Goal: Task Accomplishment & Management: Use online tool/utility

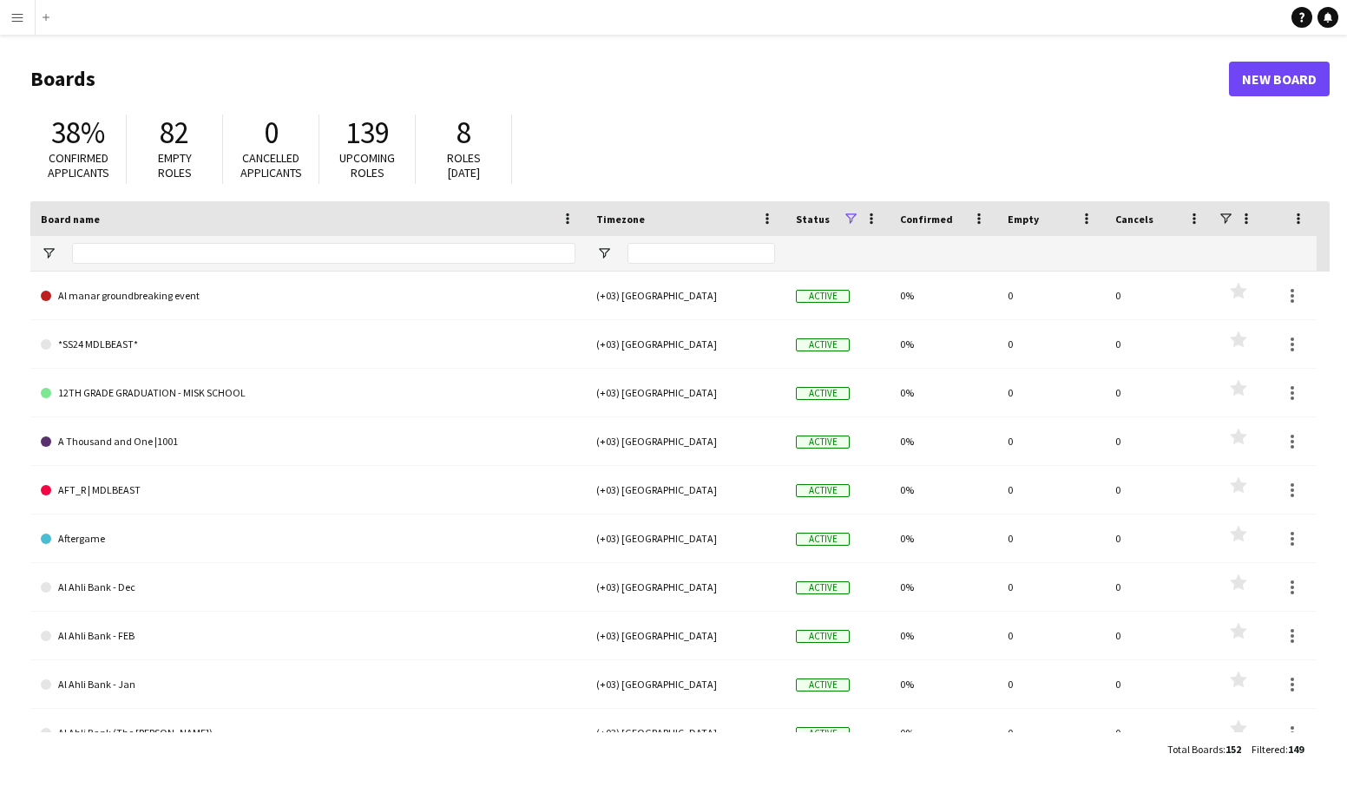
click at [14, 18] on app-icon "Menu" at bounding box center [17, 17] width 14 height 14
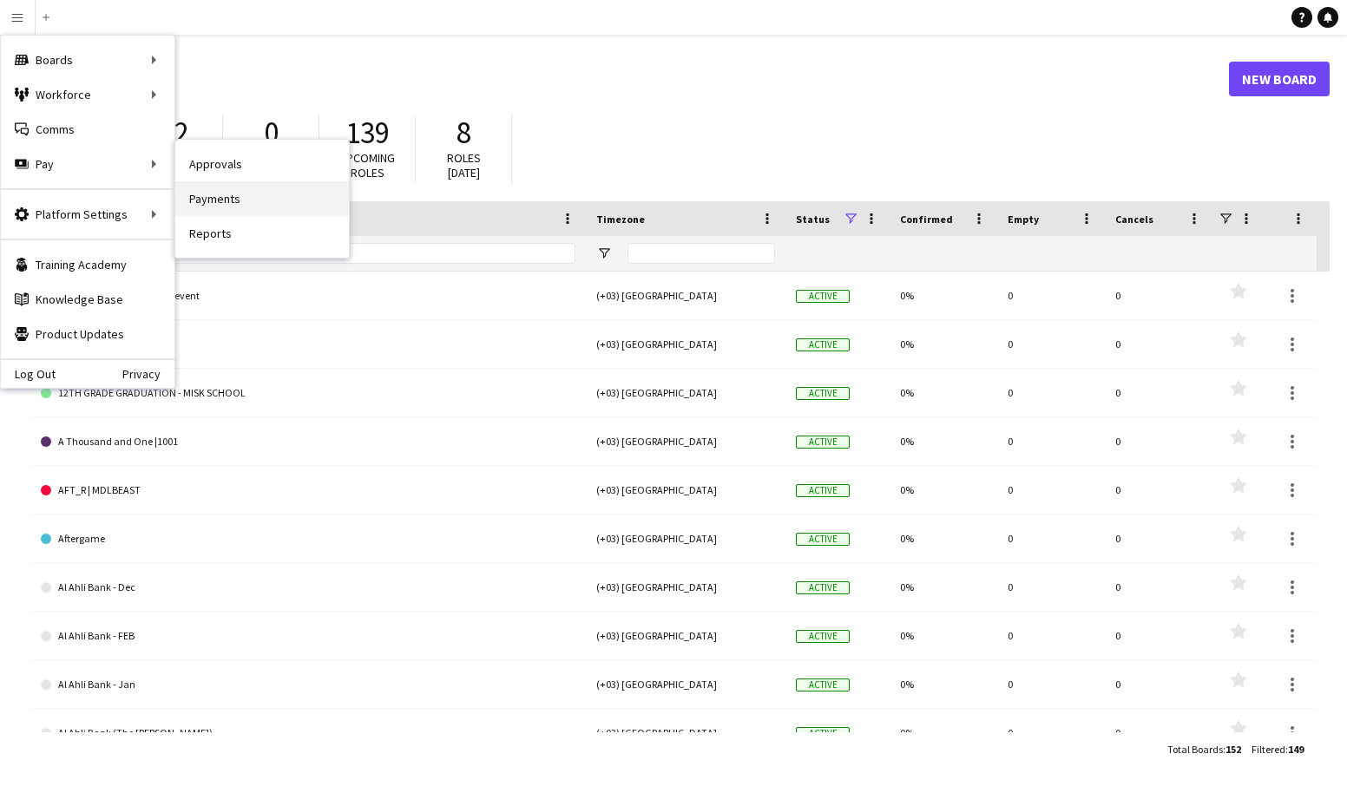
click at [232, 200] on link "Payments" at bounding box center [262, 198] width 174 height 35
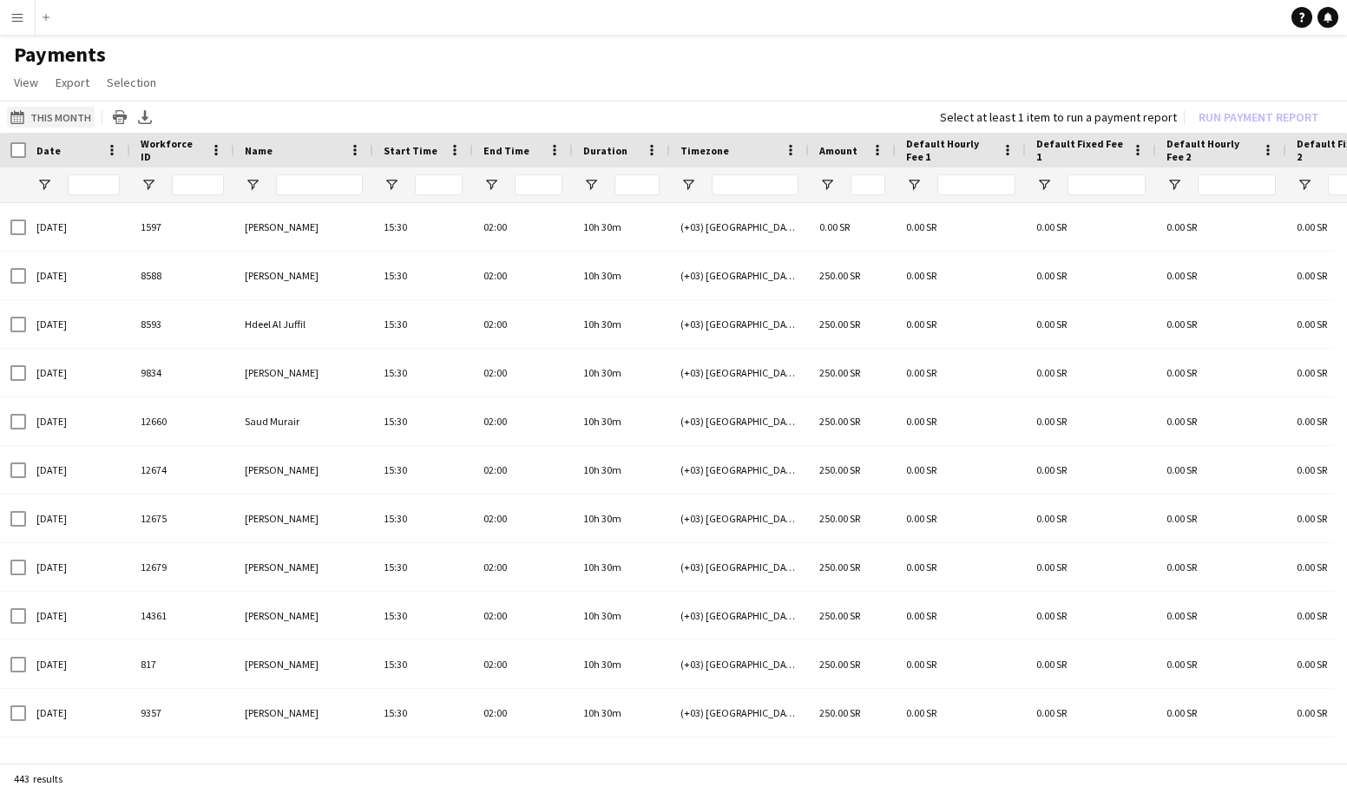
click at [59, 114] on button "This Month This Month" at bounding box center [51, 117] width 88 height 21
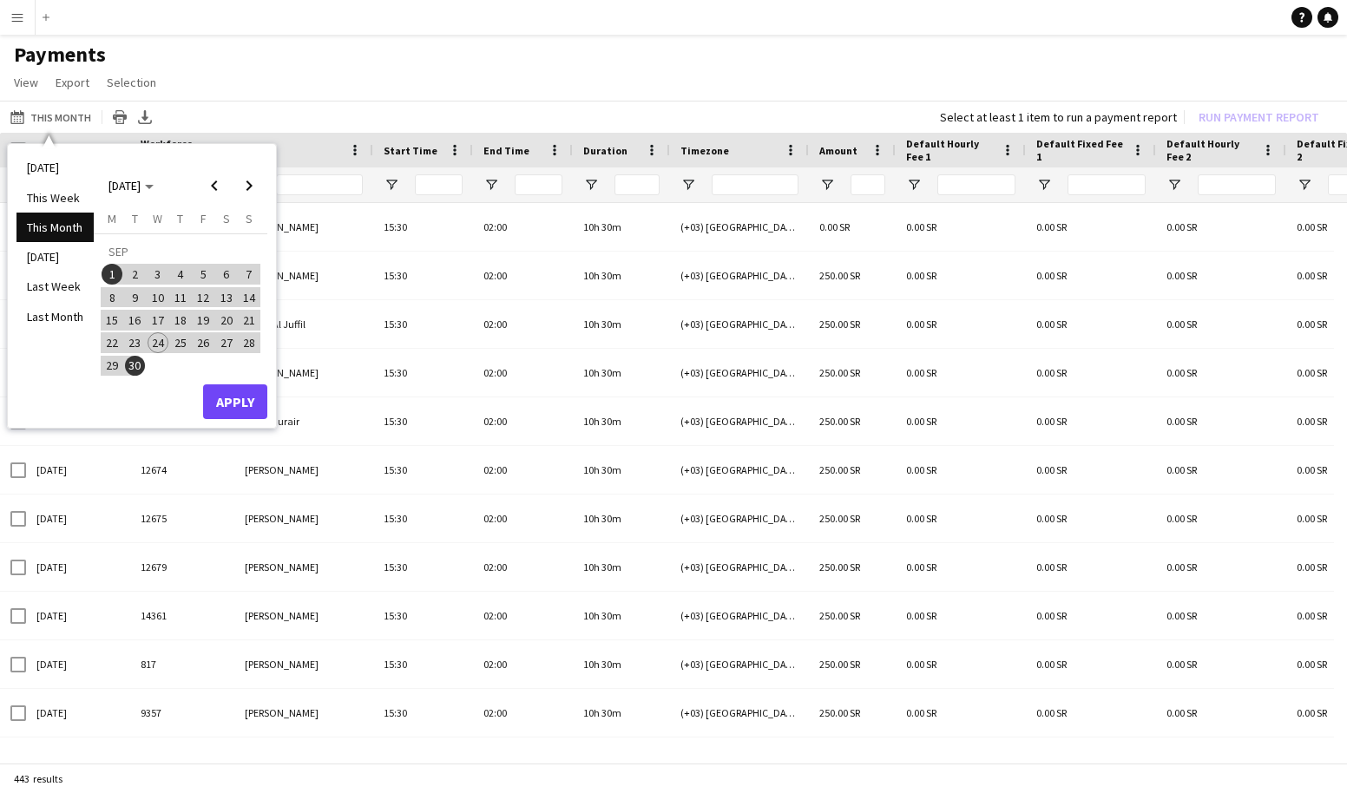
click at [111, 274] on span "1" at bounding box center [112, 274] width 21 height 21
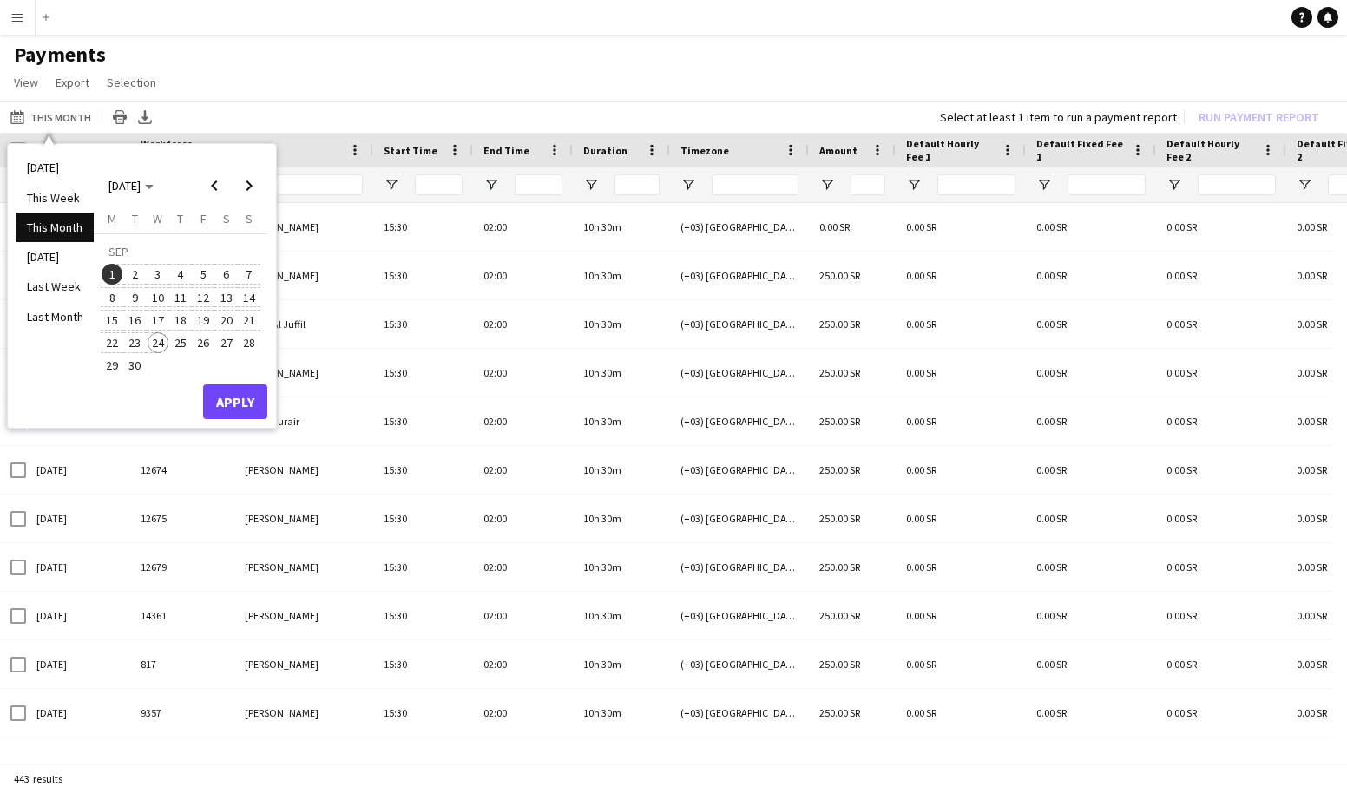
click at [153, 342] on span "24" at bounding box center [158, 342] width 21 height 21
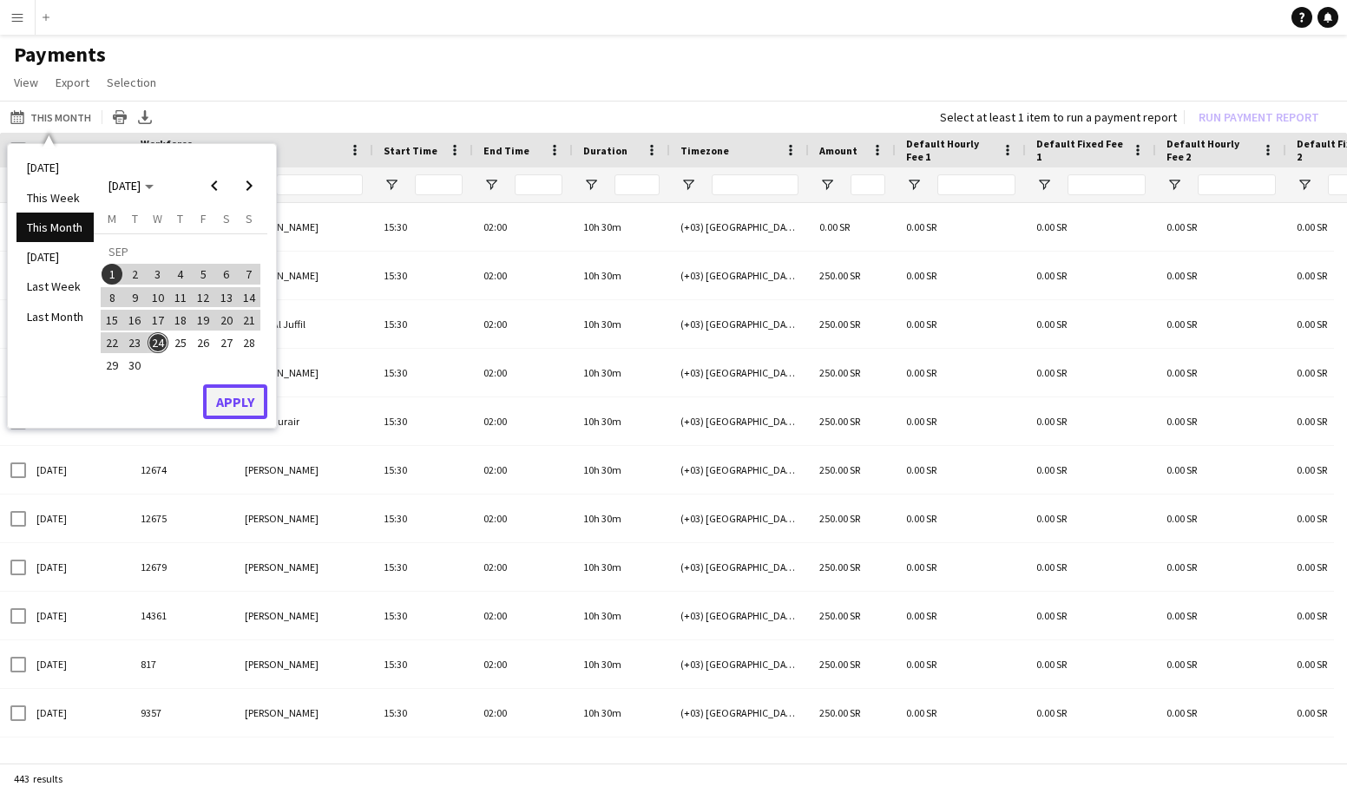
click at [230, 402] on button "Apply" at bounding box center [235, 401] width 64 height 35
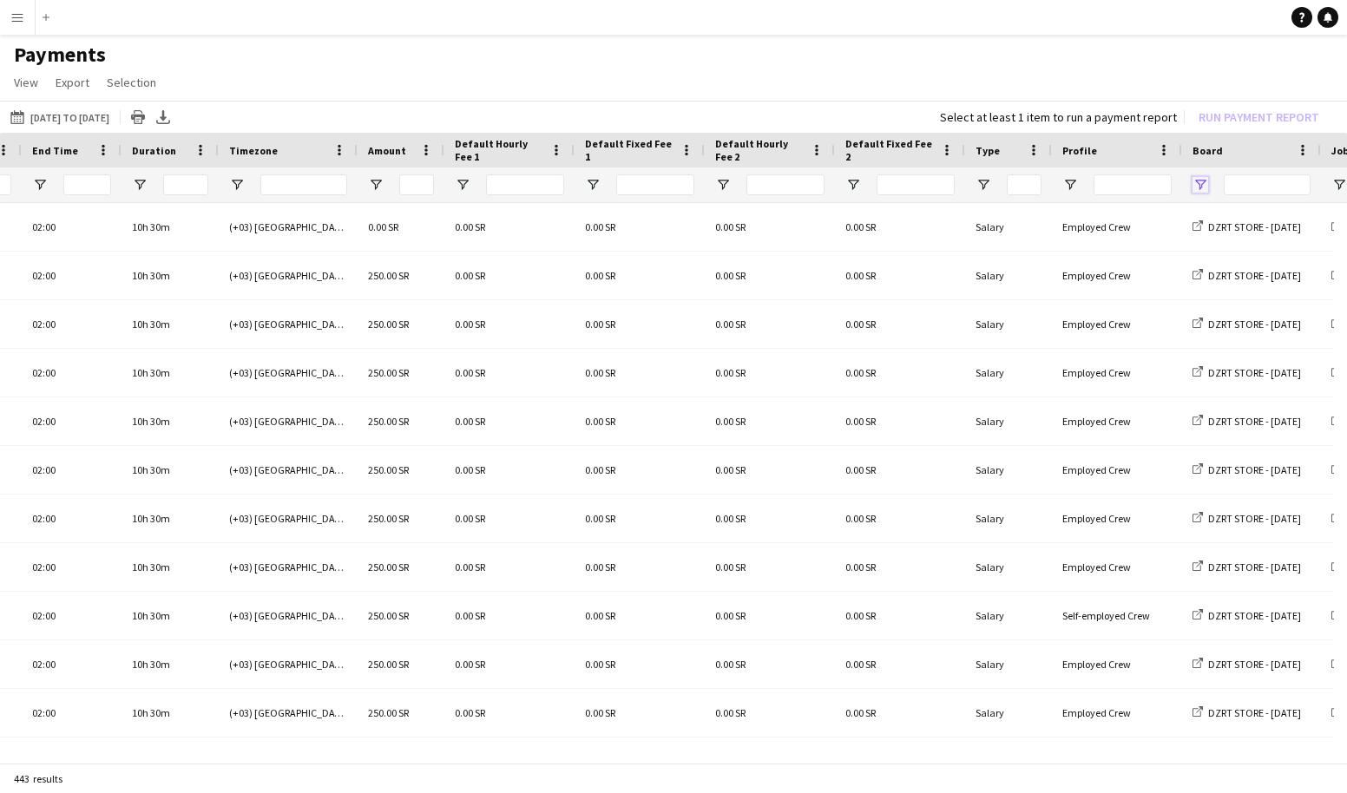
click at [1202, 184] on span "Open Filter Menu" at bounding box center [1200, 185] width 16 height 16
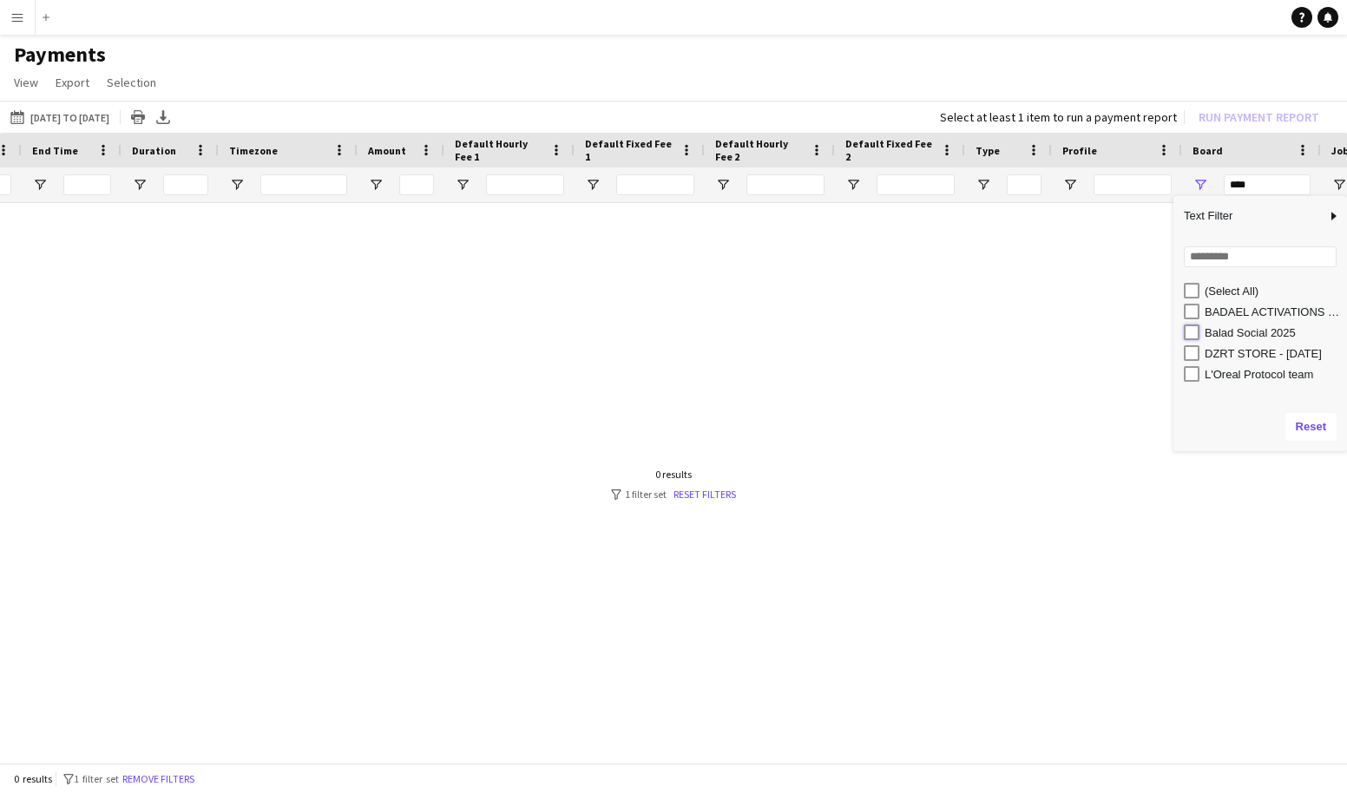
type input "**********"
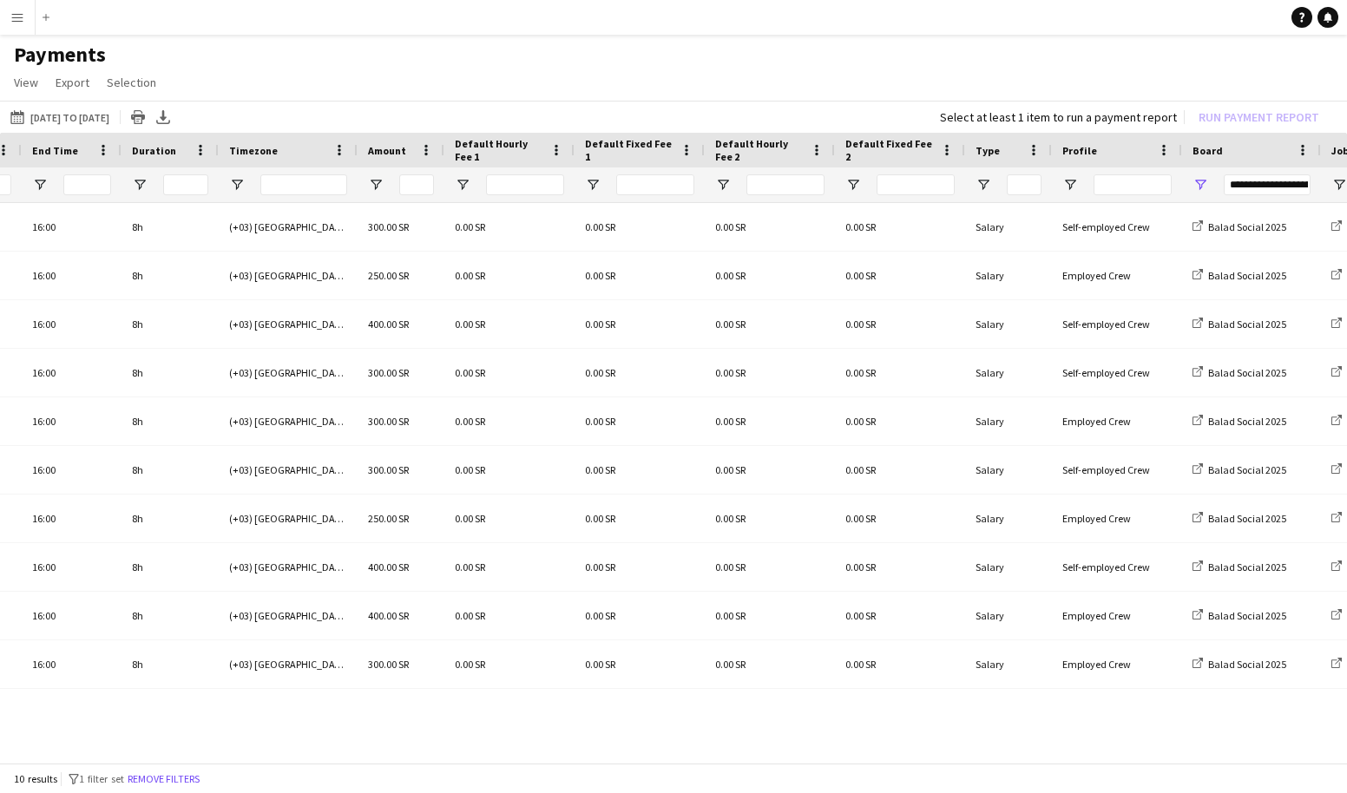
click at [913, 62] on h1 "Payments" at bounding box center [673, 55] width 1347 height 26
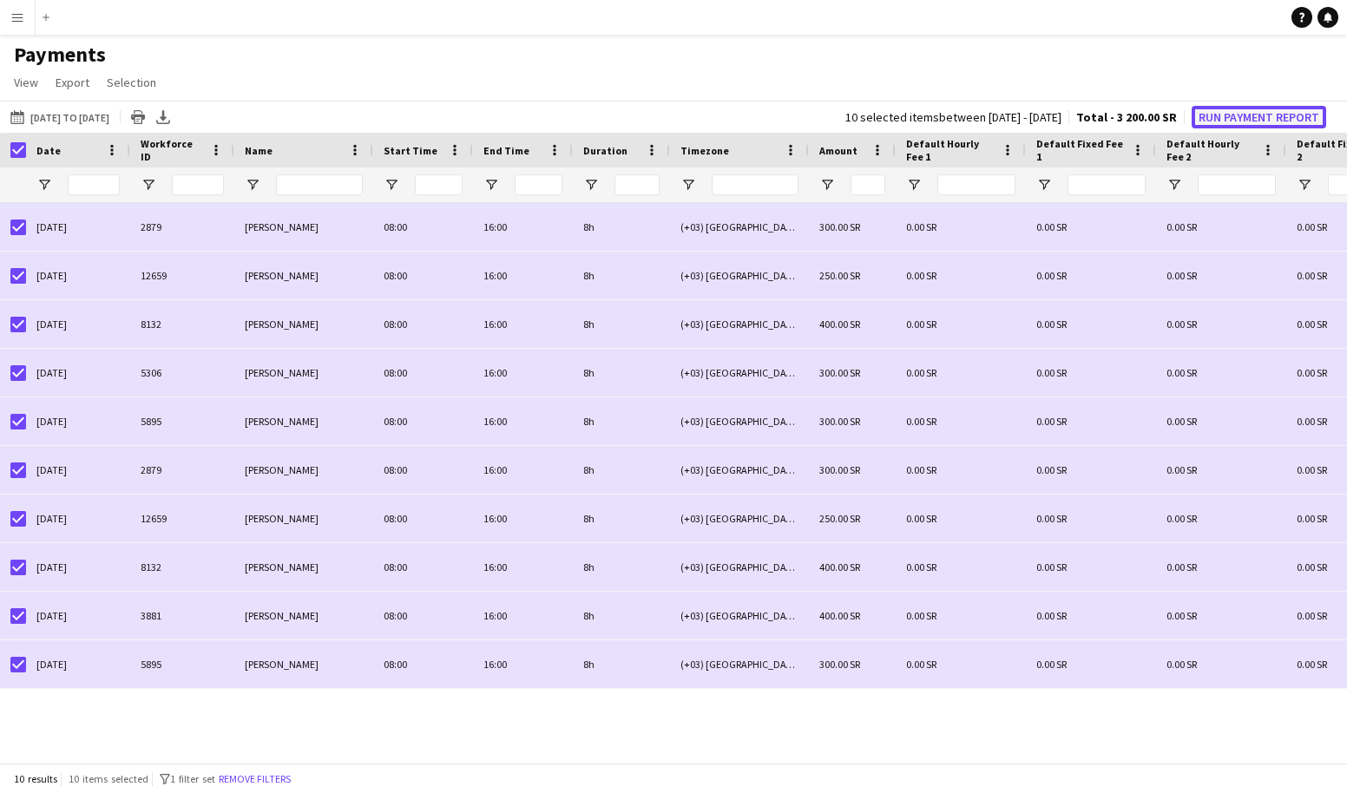
click at [1242, 116] on button "Run Payment Report" at bounding box center [1258, 117] width 134 height 23
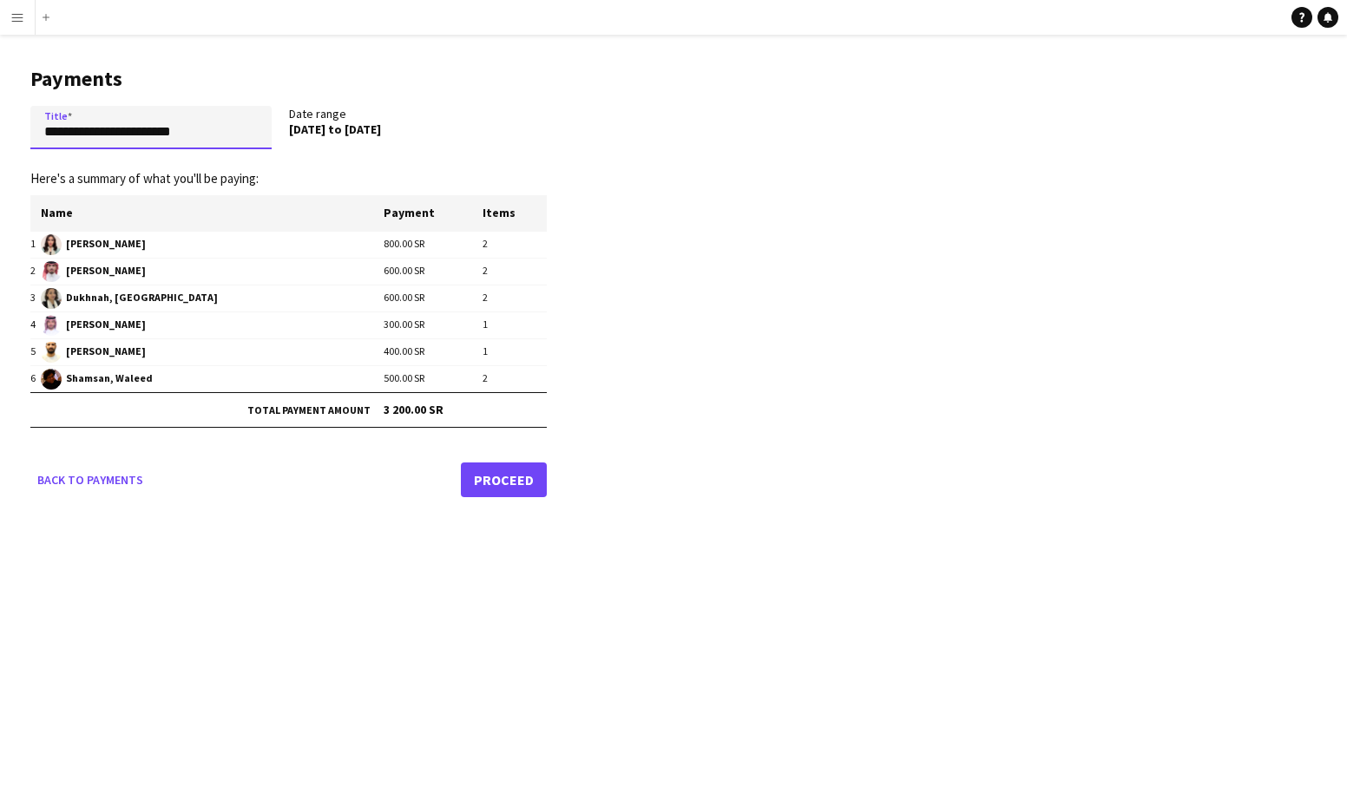
drag, startPoint x: 226, startPoint y: 128, endPoint x: 0, endPoint y: 92, distance: 228.5
click at [0, 92] on html "**********" at bounding box center [673, 396] width 1347 height 793
type input "**********"
click at [520, 481] on link "Proceed" at bounding box center [504, 479] width 86 height 35
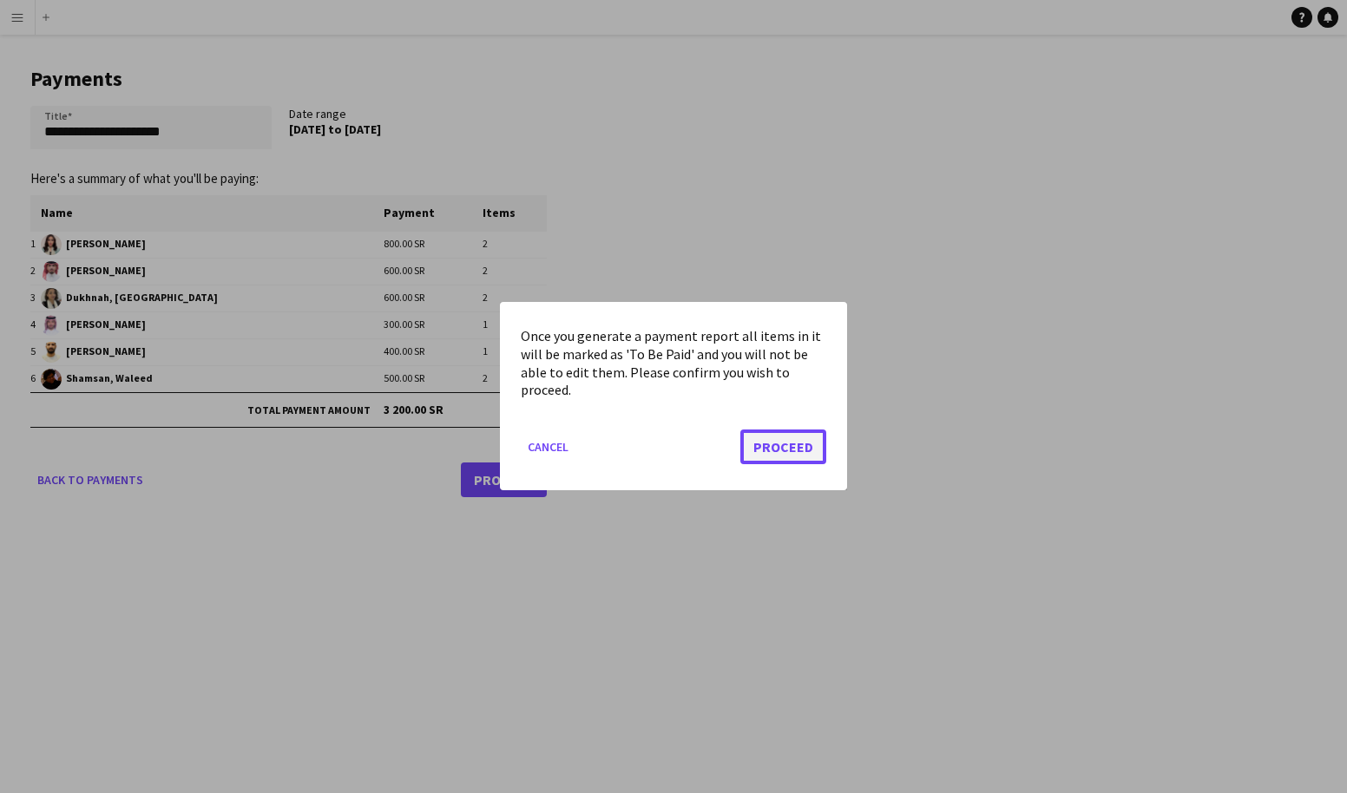
click at [784, 452] on button "Proceed" at bounding box center [783, 447] width 86 height 35
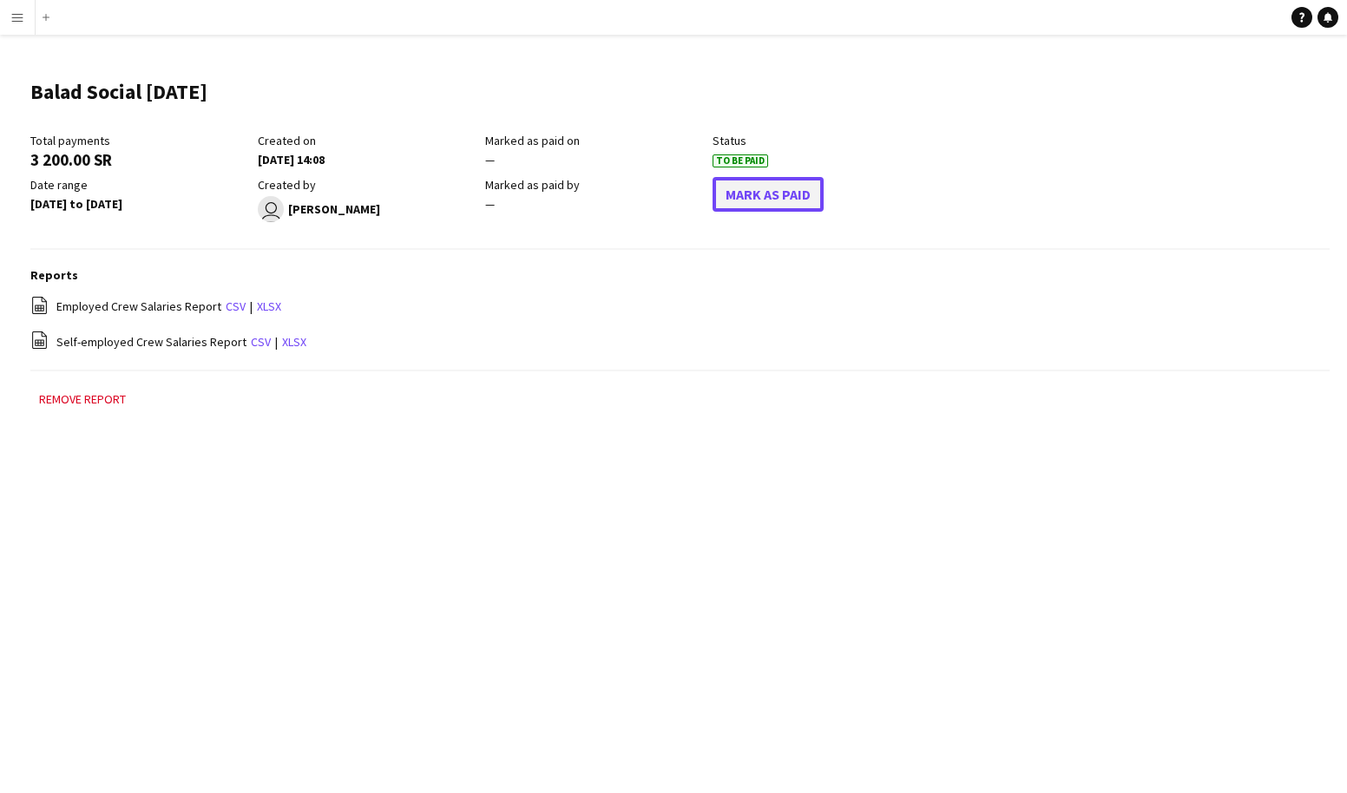
click at [798, 200] on button "Mark As Paid" at bounding box center [767, 194] width 111 height 35
click at [262, 308] on link "xlsx" at bounding box center [269, 306] width 24 height 16
click at [284, 341] on link "xlsx" at bounding box center [294, 342] width 24 height 16
click at [751, 506] on div "Menu Boards Boards Boards All jobs Status Workforce Workforce My Workforce Recr…" at bounding box center [673, 396] width 1347 height 793
